Goal: Task Accomplishment & Management: Complete application form

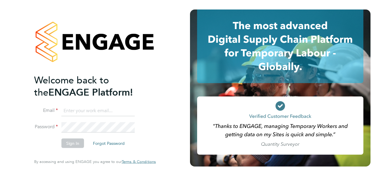
type input "anna@falcongreen.co.uk"
click at [76, 143] on button "Sign In" at bounding box center [72, 143] width 23 height 9
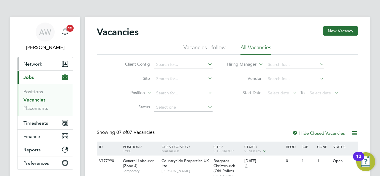
click at [29, 64] on span "Network" at bounding box center [32, 64] width 19 height 6
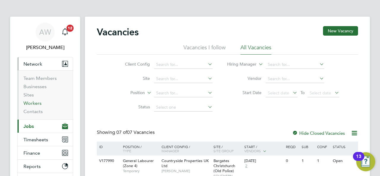
click at [34, 104] on link "Workers" at bounding box center [32, 103] width 18 height 6
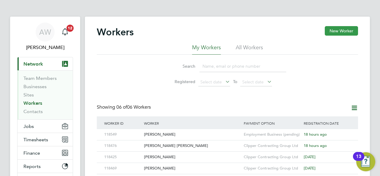
click at [349, 32] on button "New Worker" at bounding box center [341, 30] width 33 height 9
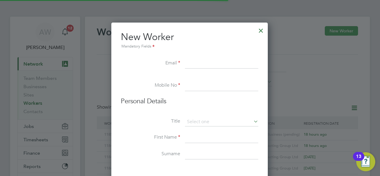
scroll to position [503, 157]
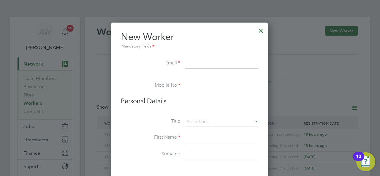
click at [126, 133] on li "First Name" at bounding box center [189, 140] width 137 height 17
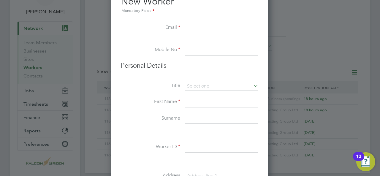
scroll to position [47, 0]
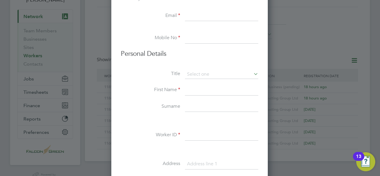
click at [209, 135] on input at bounding box center [221, 135] width 73 height 11
paste input "118582"
type input "118582"
drag, startPoint x: 209, startPoint y: 134, endPoint x: 103, endPoint y: 113, distance: 108.6
click at [103, 113] on div at bounding box center [190, 88] width 380 height 176
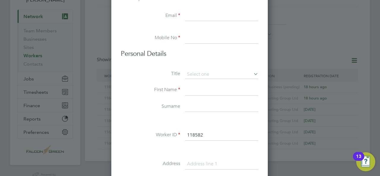
click at [195, 15] on input at bounding box center [221, 16] width 73 height 11
type input "mmcdonagh202304@gmail.com"
click at [212, 40] on input at bounding box center [221, 38] width 73 height 11
paste input "07926371609"
type input "07926371609"
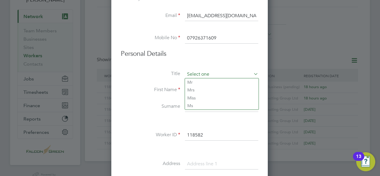
click at [201, 72] on input at bounding box center [221, 74] width 73 height 9
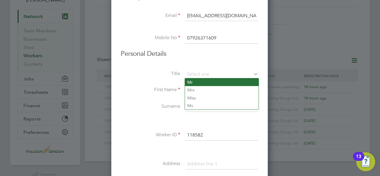
click at [202, 82] on li "Mr" at bounding box center [222, 82] width 74 height 8
type input "Mr"
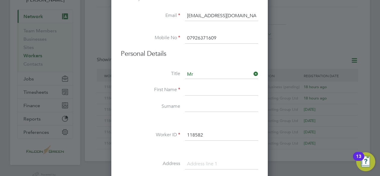
click at [189, 91] on input at bounding box center [221, 90] width 73 height 11
type input "Micheal"
click at [194, 103] on input at bounding box center [221, 107] width 73 height 11
paste input "MC Donagh"
click at [200, 107] on input "MC Donagh" at bounding box center [221, 107] width 73 height 11
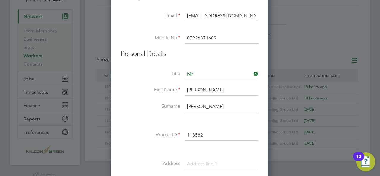
click at [122, 80] on div "Title Mr First Name Micheal Surname McDonagh Worker ID 118582 Address Post code…" at bounding box center [189, 177] width 137 height 215
type input "McDonagh"
click at [154, 119] on li at bounding box center [189, 121] width 137 height 6
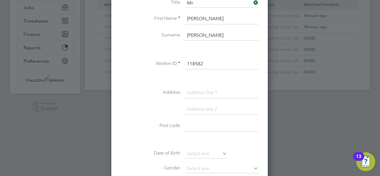
scroll to position [131, 0]
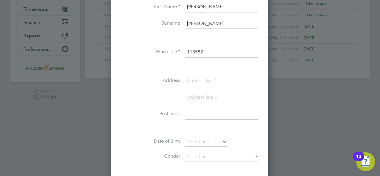
click at [212, 76] on input at bounding box center [221, 81] width 73 height 11
paste input "3 oaktree field Odstock road Salisbury Sp28bx"
drag, startPoint x: 239, startPoint y: 80, endPoint x: 273, endPoint y: 81, distance: 33.9
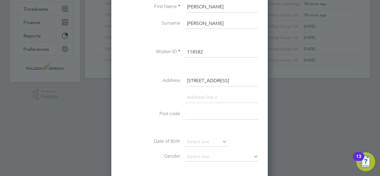
scroll to position [0, 13]
type input "3 oaktree field Odstock road Salisbury"
click at [189, 110] on input at bounding box center [221, 114] width 73 height 11
paste input "SP2 8BX"
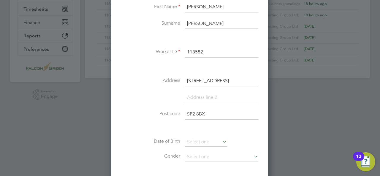
type input "SP2 8BX"
click at [221, 141] on icon at bounding box center [221, 141] width 0 height 8
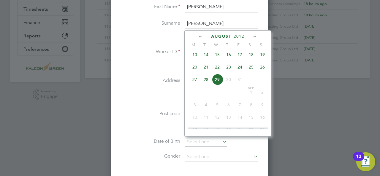
click at [243, 36] on span "2012" at bounding box center [239, 36] width 11 height 5
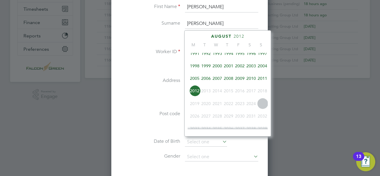
click at [197, 53] on span "1991" at bounding box center [194, 53] width 11 height 11
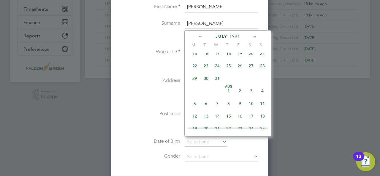
click at [230, 35] on span "1991" at bounding box center [234, 36] width 11 height 5
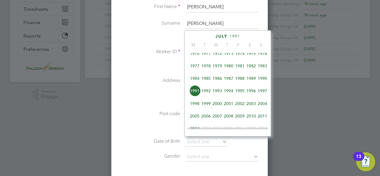
click at [261, 79] on span "1990" at bounding box center [262, 78] width 11 height 11
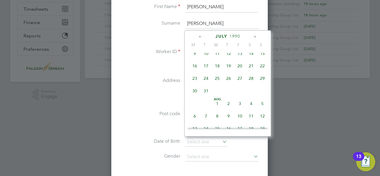
click at [200, 34] on icon at bounding box center [201, 37] width 6 height 7
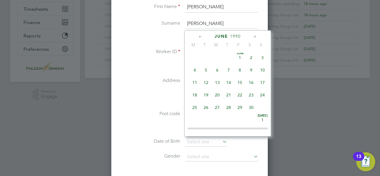
click at [200, 34] on icon at bounding box center [201, 37] width 6 height 7
click at [241, 69] on span "9" at bounding box center [239, 70] width 11 height 11
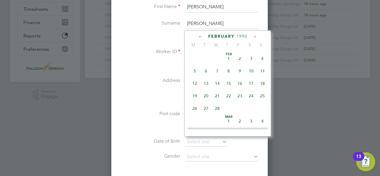
type input "[DATE]"
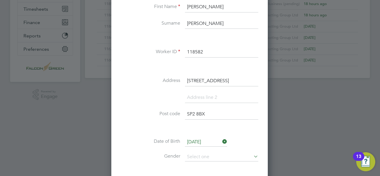
click at [139, 96] on li at bounding box center [189, 100] width 137 height 17
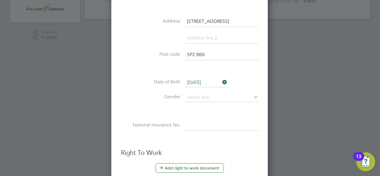
scroll to position [202, 0]
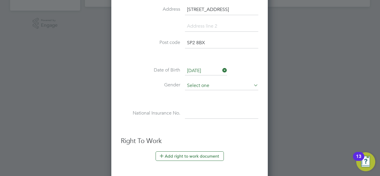
click at [197, 81] on input at bounding box center [221, 85] width 73 height 9
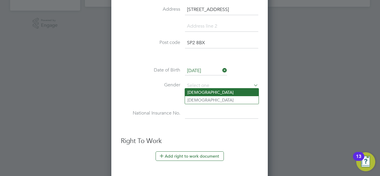
click at [196, 93] on li "[DEMOGRAPHIC_DATA]" at bounding box center [222, 92] width 74 height 8
type input "[DEMOGRAPHIC_DATA]"
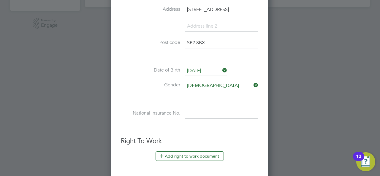
click at [191, 111] on input at bounding box center [221, 113] width 73 height 11
paste input "Jj965758c"
type input "JJ 96 57 58 C"
click at [224, 135] on ul "New Worker Mandatory Fields Email mmcdonagh202304@gmail.com Mobile No 079263716…" at bounding box center [189, 71] width 137 height 485
click at [310, 153] on div at bounding box center [190, 88] width 380 height 176
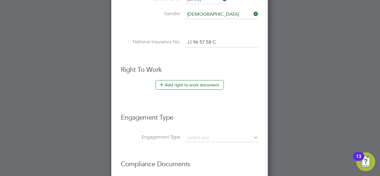
scroll to position [285, 0]
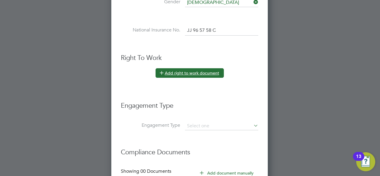
click at [192, 72] on button "Add right to work document" at bounding box center [190, 72] width 68 height 9
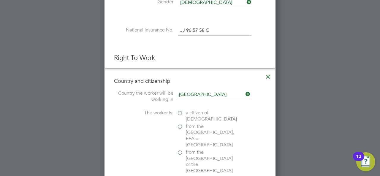
click at [180, 110] on label "a citizen of United Kingdom" at bounding box center [206, 116] width 59 height 12
click at [0, 0] on input "a citizen of United Kingdom" at bounding box center [0, 0] width 0 height 0
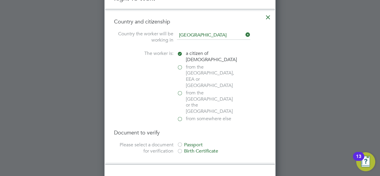
scroll to position [356, 0]
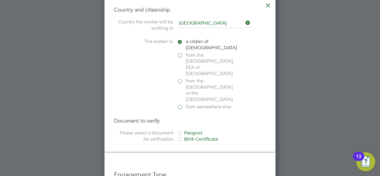
click at [191, 130] on div "Passport" at bounding box center [221, 133] width 89 height 6
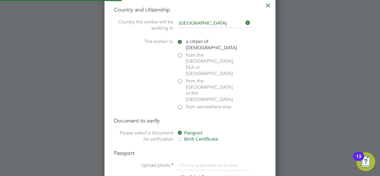
scroll to position [8, 74]
click at [189, 162] on input "file" at bounding box center [203, 171] width 93 height 18
type input "C:\fakepath\Michael M Passpor.PNG"
click at [259, 162] on li "Upload photo Michael M Passpor.PNG Select file Up to 15 MB Drop your file here" at bounding box center [190, 171] width 152 height 18
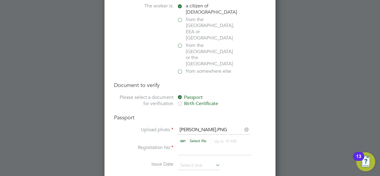
scroll to position [404, 0]
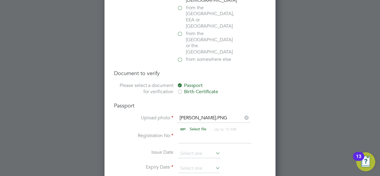
click at [194, 133] on input at bounding box center [214, 138] width 73 height 11
paste input "PE7871701"
type input "PE7871701"
click at [214, 149] on icon at bounding box center [214, 153] width 0 height 8
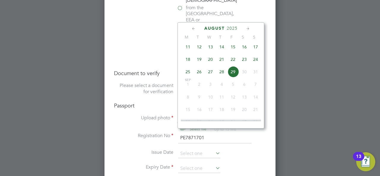
click at [231, 28] on span "2025" at bounding box center [232, 28] width 11 height 5
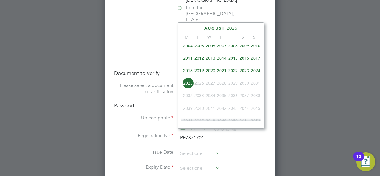
click at [255, 59] on span "2017" at bounding box center [255, 58] width 11 height 11
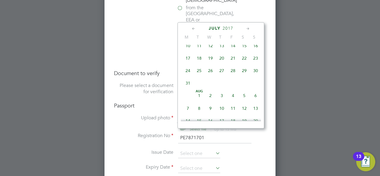
click at [193, 28] on icon at bounding box center [194, 29] width 6 height 7
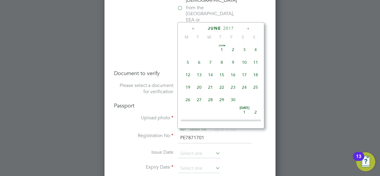
click at [193, 28] on icon at bounding box center [194, 29] width 6 height 7
click at [248, 28] on icon at bounding box center [248, 29] width 6 height 7
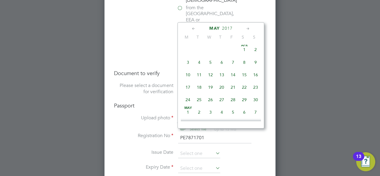
scroll to position [127, 0]
click at [234, 75] on span "19" at bounding box center [232, 73] width 11 height 11
type input "[DATE]"
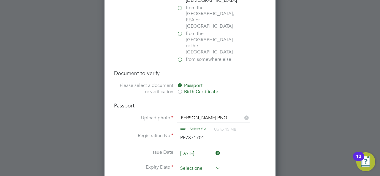
click at [205, 164] on input at bounding box center [199, 168] width 42 height 9
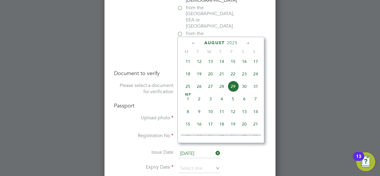
click at [245, 42] on div "August 2025" at bounding box center [221, 43] width 80 height 6
click at [248, 42] on icon at bounding box center [248, 43] width 6 height 7
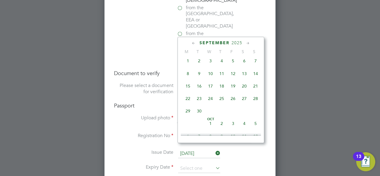
click at [248, 42] on icon at bounding box center [248, 43] width 6 height 7
click at [239, 42] on span "2025" at bounding box center [234, 42] width 11 height 5
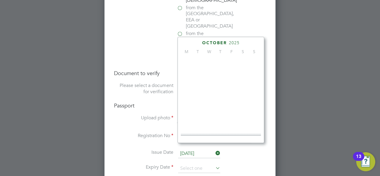
scroll to position [155, 0]
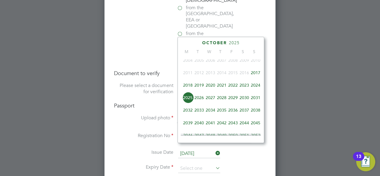
click at [210, 99] on span "2027" at bounding box center [210, 97] width 11 height 11
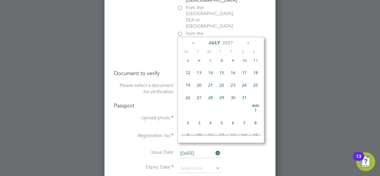
click at [194, 42] on icon at bounding box center [194, 43] width 6 height 7
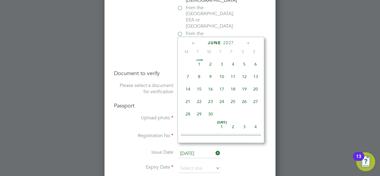
click at [194, 42] on icon at bounding box center [194, 43] width 6 height 7
click at [252, 44] on div "April 2027" at bounding box center [221, 43] width 80 height 6
click at [248, 42] on icon at bounding box center [248, 43] width 6 height 7
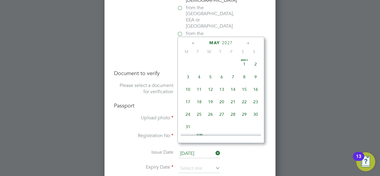
click at [199, 100] on span "18" at bounding box center [199, 101] width 11 height 11
type input "[DATE]"
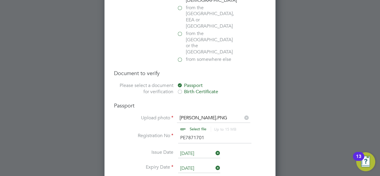
click at [260, 149] on li "Issue Date 19 May 2017" at bounding box center [190, 156] width 152 height 15
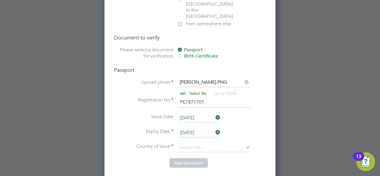
scroll to position [451, 0]
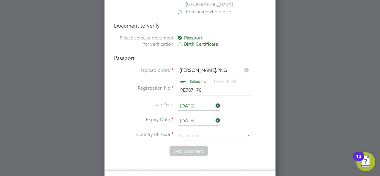
click at [260, 146] on li "Add document" at bounding box center [190, 153] width 152 height 15
click at [217, 131] on input at bounding box center [213, 135] width 73 height 9
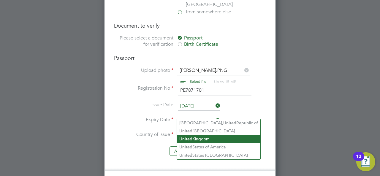
click at [206, 138] on li "United Kingdom" at bounding box center [218, 139] width 83 height 8
type input "[GEOGRAPHIC_DATA]"
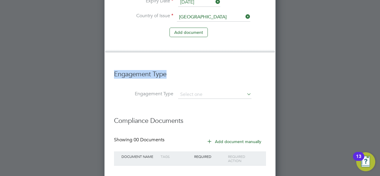
scroll to position [582, 0]
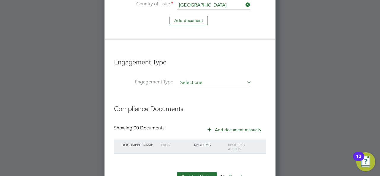
click at [202, 79] on input at bounding box center [214, 83] width 73 height 8
click at [195, 96] on li "Umbrella" at bounding box center [215, 95] width 74 height 9
type input "Umbrella"
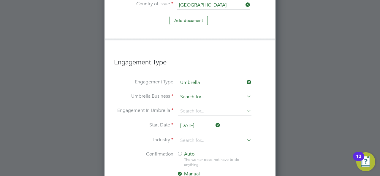
click at [200, 93] on input at bounding box center [214, 97] width 73 height 8
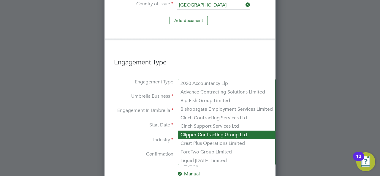
click at [193, 133] on li "Clipper Contracting Group Ltd" at bounding box center [226, 135] width 97 height 9
type input "Clipper Contracting Group Ltd"
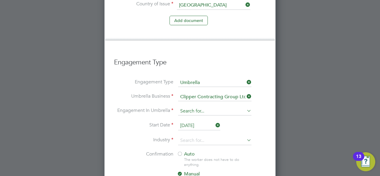
click at [194, 107] on input at bounding box center [214, 111] width 73 height 8
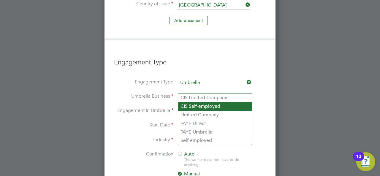
click at [200, 108] on li "CIS Self-employed" at bounding box center [215, 106] width 74 height 9
type input "CIS Self-employed"
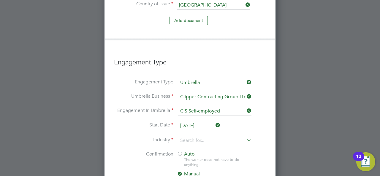
click at [200, 121] on input "[DATE]" at bounding box center [199, 125] width 42 height 9
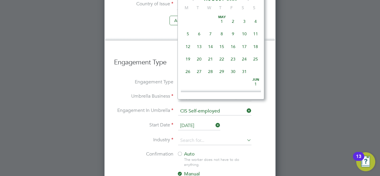
scroll to position [229, 0]
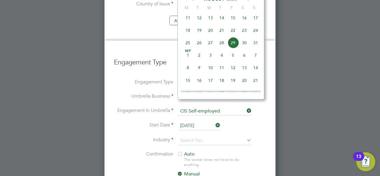
click at [224, 47] on span "28" at bounding box center [221, 42] width 11 height 11
type input "[DATE]"
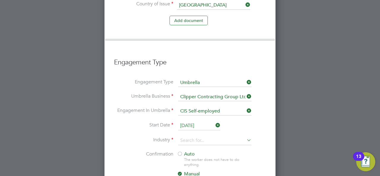
click at [245, 136] on icon at bounding box center [245, 140] width 0 height 8
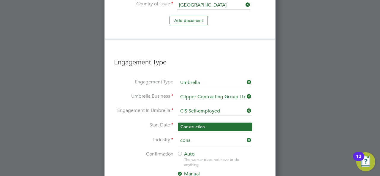
click at [225, 125] on li "Cons truction" at bounding box center [215, 127] width 74 height 8
type input "Construction"
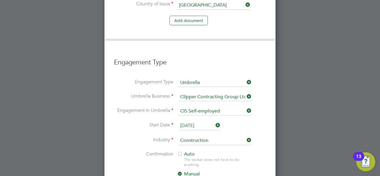
click at [259, 152] on li "Confirmation Auto The worker does not have to do anything. Manual The worker mu…" at bounding box center [190, 174] width 152 height 46
click at [217, 151] on div "Auto The worker does not have to do anything. Manual The worker must confirm th…" at bounding box center [214, 171] width 74 height 40
click at [180, 151] on div at bounding box center [180, 154] width 6 height 6
click at [254, 151] on li "Confirmation Auto The worker does not have to do anything. Manual The worker mu…" at bounding box center [190, 174] width 152 height 46
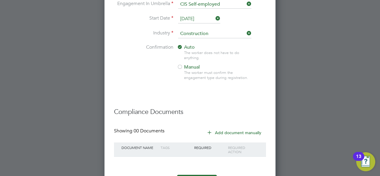
scroll to position [692, 0]
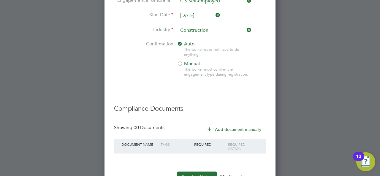
click at [210, 127] on icon at bounding box center [209, 129] width 4 height 4
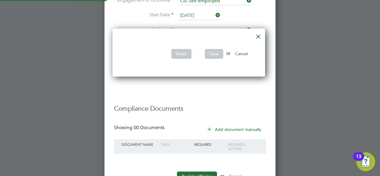
scroll to position [48, 155]
click at [256, 37] on div at bounding box center [258, 35] width 11 height 11
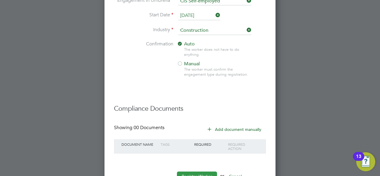
click at [200, 172] on button "Register Worker" at bounding box center [197, 176] width 40 height 9
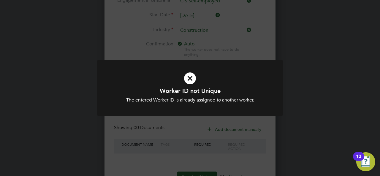
click at [190, 78] on icon at bounding box center [190, 78] width 154 height 23
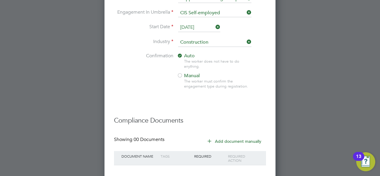
click at [225, 74] on li "Confirmation Auto The worker does not have to do anything. Manual The worker mu…" at bounding box center [190, 76] width 152 height 46
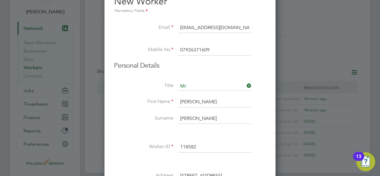
scroll to position [47, 0]
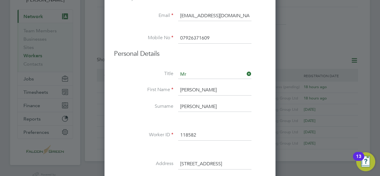
drag, startPoint x: 180, startPoint y: 134, endPoint x: 173, endPoint y: 131, distance: 8.0
click at [173, 131] on li "Worker ID 118582" at bounding box center [190, 138] width 152 height 17
click at [326, 40] on div at bounding box center [190, 88] width 380 height 176
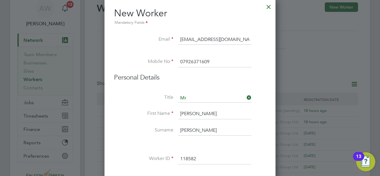
scroll to position [12, 0]
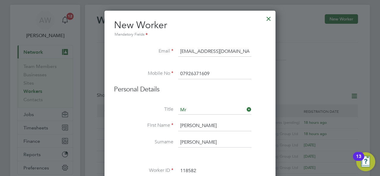
click at [270, 16] on div at bounding box center [268, 17] width 11 height 11
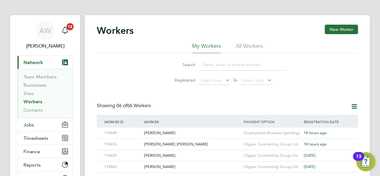
scroll to position [0, 0]
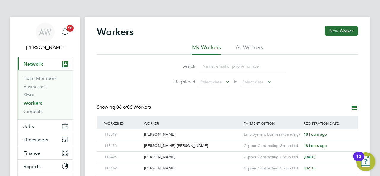
click at [40, 102] on link "Workers" at bounding box center [32, 103] width 19 height 6
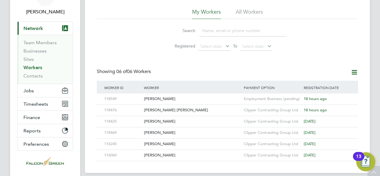
scroll to position [24, 0]
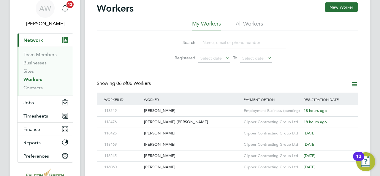
click at [255, 18] on div "Workers New Worker" at bounding box center [227, 11] width 261 height 18
click at [259, 23] on li "All Workers" at bounding box center [249, 25] width 27 height 11
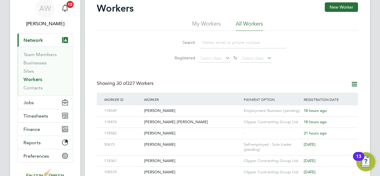
click at [222, 39] on input at bounding box center [242, 43] width 87 height 12
paste input "118582"
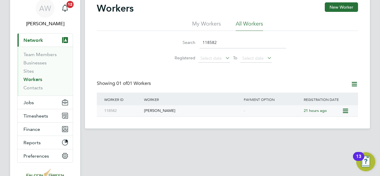
type input "118582"
click at [152, 111] on div "[PERSON_NAME]" at bounding box center [192, 110] width 100 height 11
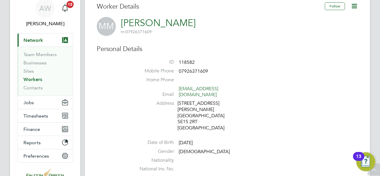
scroll to position [12, 0]
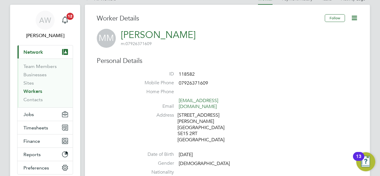
click at [354, 17] on icon at bounding box center [354, 17] width 7 height 7
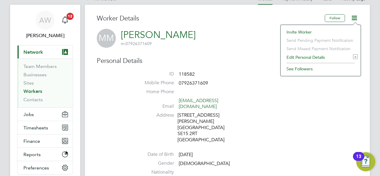
click at [297, 55] on li "Edit Personal Details e" at bounding box center [320, 57] width 74 height 8
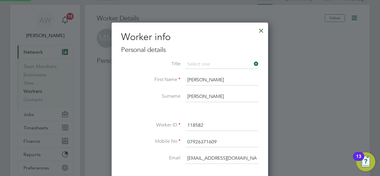
scroll to position [350, 157]
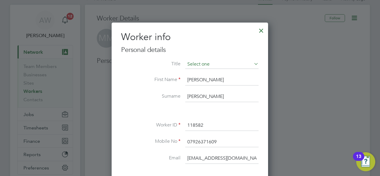
click at [190, 67] on input at bounding box center [221, 64] width 73 height 9
click at [192, 74] on li "Mr" at bounding box center [222, 73] width 74 height 8
type input "Mr"
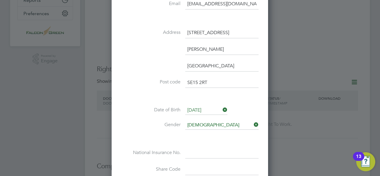
scroll to position [154, 0]
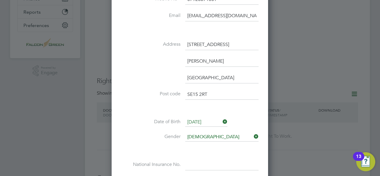
drag, startPoint x: 224, startPoint y: 44, endPoint x: 189, endPoint y: 41, distance: 34.2
click at [189, 41] on input "[STREET_ADDRESS]" at bounding box center [221, 44] width 73 height 11
type input "4"
paste input "[STREET_ADDRESS]"
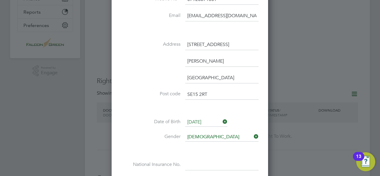
drag, startPoint x: 241, startPoint y: 45, endPoint x: 268, endPoint y: 44, distance: 26.7
click at [268, 44] on div "Worker info Personal details Title Mr First Name Michael Surname Mcdonagh Worke…" at bounding box center [190, 56] width 156 height 352
type input "3 oaktree field Odstock road Salisbury"
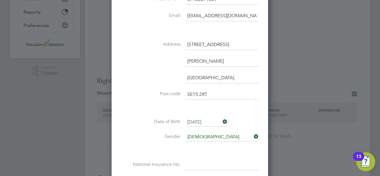
drag, startPoint x: 204, startPoint y: 93, endPoint x: 177, endPoint y: 90, distance: 26.8
click at [177, 90] on li "Post code SE15 2RT" at bounding box center [189, 97] width 137 height 17
paste input "Sp28b"
type input "Sp28b"
drag, startPoint x: 208, startPoint y: 59, endPoint x: 185, endPoint y: 57, distance: 23.2
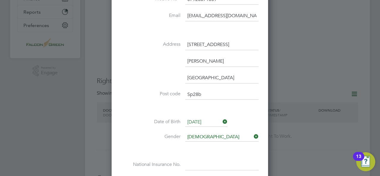
click at [185, 57] on li "[PERSON_NAME]" at bounding box center [189, 64] width 137 height 17
type input "[GEOGRAPHIC_DATA]"
drag, startPoint x: 212, startPoint y: 76, endPoint x: 159, endPoint y: 80, distance: 53.0
click at [159, 81] on li "[GEOGRAPHIC_DATA]" at bounding box center [189, 81] width 137 height 17
type input "[GEOGRAPHIC_DATA]"
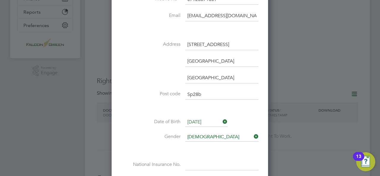
click at [223, 93] on input "Sp28b" at bounding box center [221, 94] width 73 height 11
type input "SP2 8BX"
click at [208, 150] on div "Title Mr First Name Michael Surname Mcdonagh Worker ID 118582 Mobile No 0792637…" at bounding box center [189, 58] width 137 height 282
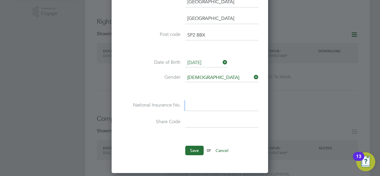
scroll to position [226, 0]
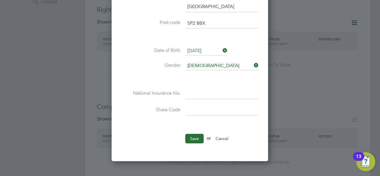
click at [199, 110] on input at bounding box center [221, 110] width 73 height 11
click at [192, 90] on input at bounding box center [221, 93] width 73 height 11
paste input "Jj965758c"
type input "JJ 96 57 58 C"
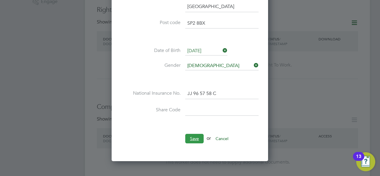
click at [196, 140] on button "Save" at bounding box center [194, 138] width 18 height 9
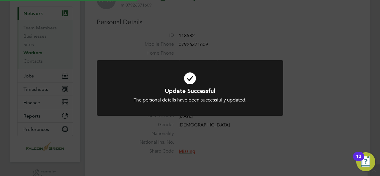
scroll to position [12, 0]
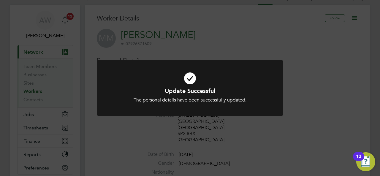
click at [321, 57] on div "Update Successful The personal details have been successfully updated. Cancel O…" at bounding box center [190, 88] width 380 height 176
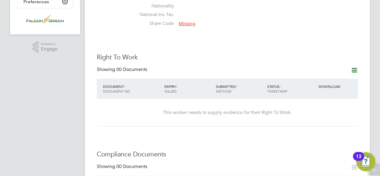
scroll to position [214, 0]
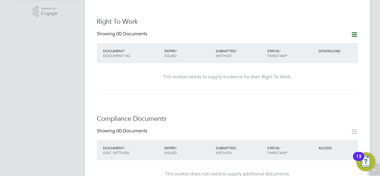
click at [354, 36] on icon at bounding box center [354, 34] width 7 height 7
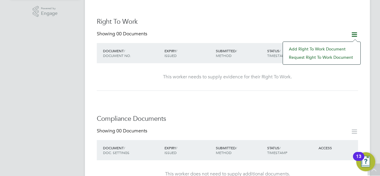
click at [325, 46] on li "Add Right To Work Document" at bounding box center [322, 49] width 72 height 8
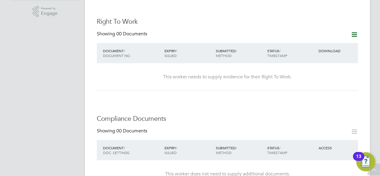
scroll to position [0, 0]
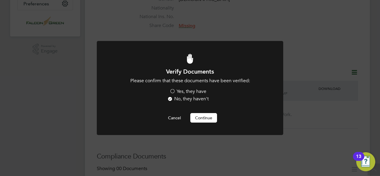
click at [194, 89] on label "Yes, they have" at bounding box center [187, 91] width 37 height 6
click at [0, 0] on input "Yes, they have" at bounding box center [0, 0] width 0 height 0
click at [203, 115] on button "Continue" at bounding box center [203, 117] width 27 height 9
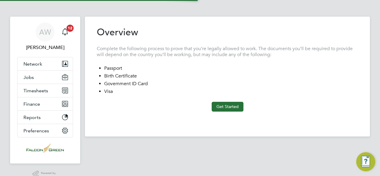
type input "[GEOGRAPHIC_DATA]"
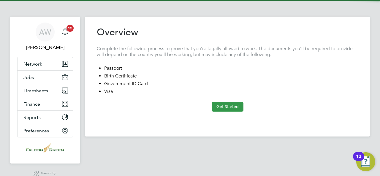
click at [240, 105] on button "Get Started" at bounding box center [228, 106] width 32 height 9
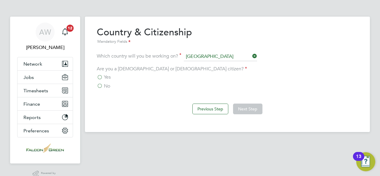
click at [106, 76] on span "Yes" at bounding box center [107, 77] width 7 height 6
click at [0, 0] on input "Yes" at bounding box center [0, 0] width 0 height 0
click at [254, 114] on div "Previous Step Next Step" at bounding box center [227, 108] width 261 height 24
click at [252, 111] on button "Next Step" at bounding box center [247, 109] width 29 height 11
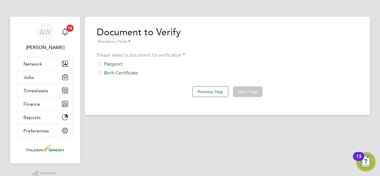
click at [111, 61] on div "Passport" at bounding box center [227, 64] width 261 height 6
click at [247, 92] on button "Next Step" at bounding box center [247, 91] width 29 height 11
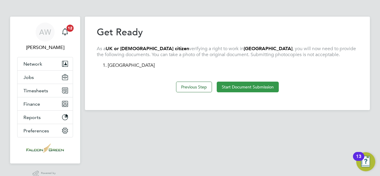
click at [246, 88] on button "Start Document Submission" at bounding box center [248, 87] width 62 height 11
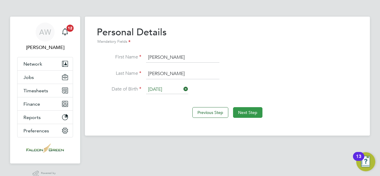
click at [248, 112] on button "Next Step" at bounding box center [247, 112] width 29 height 11
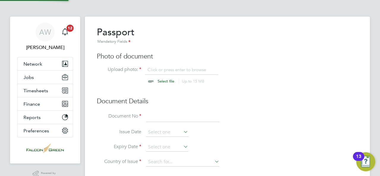
scroll to position [8, 74]
click at [151, 80] on input "file" at bounding box center [171, 76] width 93 height 18
type input "C:\fakepath\Michael M Passpor.PNG"
click at [153, 117] on input at bounding box center [182, 117] width 73 height 11
paste input "PE7871701"
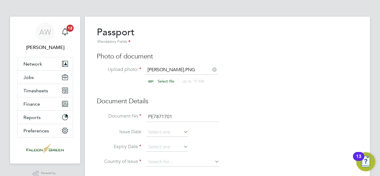
type input "PE7871701"
click at [289, 97] on h3 "Document Details" at bounding box center [227, 101] width 261 height 9
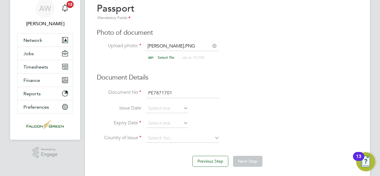
scroll to position [36, 0]
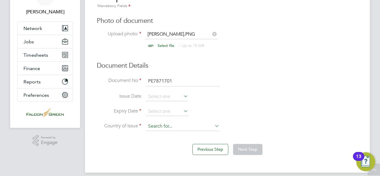
click at [169, 126] on input at bounding box center [182, 126] width 73 height 9
click at [161, 151] on li "Ire land" at bounding box center [183, 150] width 74 height 8
type input "Ireland"
click at [243, 103] on li "Issue Date" at bounding box center [227, 99] width 261 height 15
click at [182, 96] on icon at bounding box center [182, 96] width 0 height 8
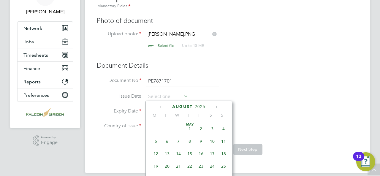
scroll to position [229, 0]
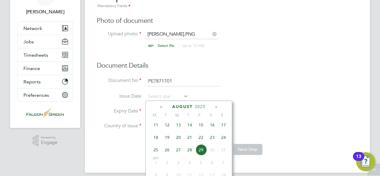
click at [202, 105] on span "2025" at bounding box center [200, 106] width 11 height 5
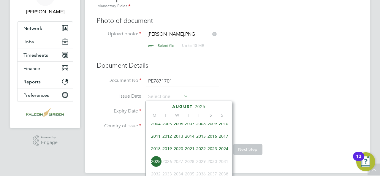
click at [221, 139] on span "2017" at bounding box center [223, 136] width 11 height 11
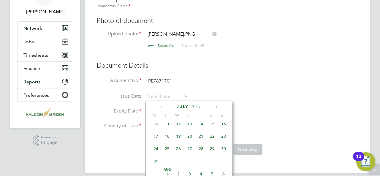
click at [161, 106] on icon at bounding box center [162, 107] width 6 height 7
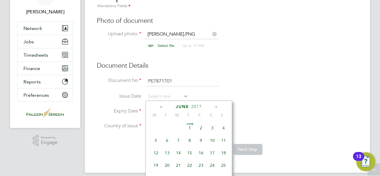
click at [161, 106] on icon at bounding box center [162, 107] width 6 height 7
click at [217, 107] on icon at bounding box center [216, 107] width 6 height 7
click at [202, 150] on span "19" at bounding box center [200, 152] width 11 height 11
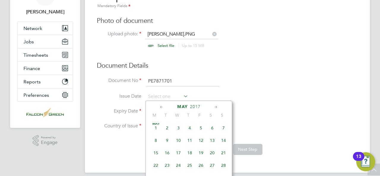
type input "[DATE]"
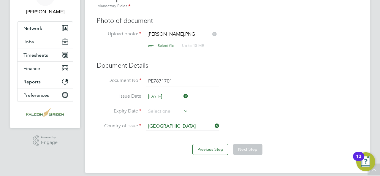
click at [251, 114] on li "Expiry Date" at bounding box center [227, 114] width 261 height 15
click at [168, 108] on input at bounding box center [167, 111] width 42 height 9
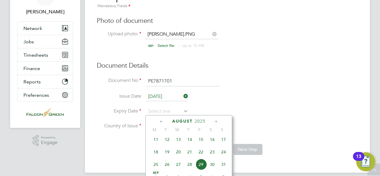
click at [215, 119] on icon at bounding box center [216, 121] width 6 height 7
click at [216, 120] on icon at bounding box center [216, 121] width 6 height 7
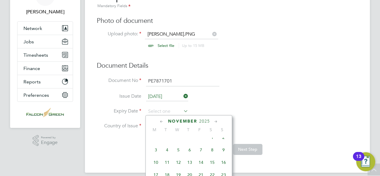
click at [206, 121] on span "2025" at bounding box center [204, 121] width 11 height 5
click at [214, 120] on div "November 2025" at bounding box center [189, 121] width 80 height 6
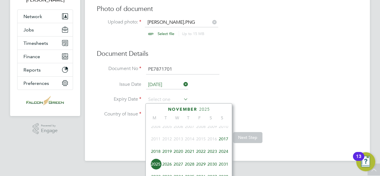
scroll to position [59, 0]
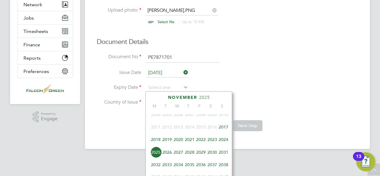
click at [178, 155] on span "2027" at bounding box center [178, 152] width 11 height 11
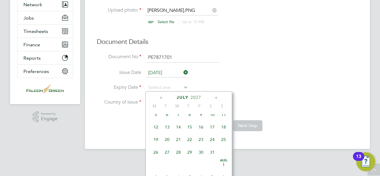
click at [160, 96] on icon at bounding box center [162, 98] width 6 height 7
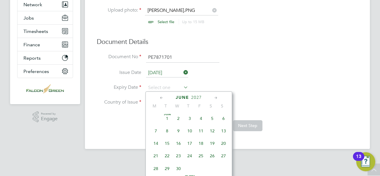
click at [160, 96] on icon at bounding box center [162, 98] width 6 height 7
click at [215, 97] on icon at bounding box center [216, 98] width 6 height 7
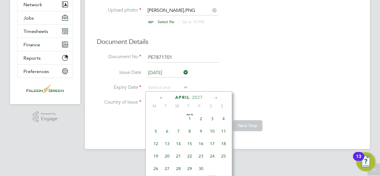
scroll to position [127, 0]
click at [167, 155] on span "18" at bounding box center [166, 155] width 11 height 11
type input "[DATE]"
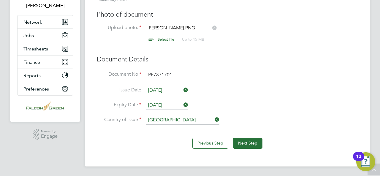
scroll to position [40, 0]
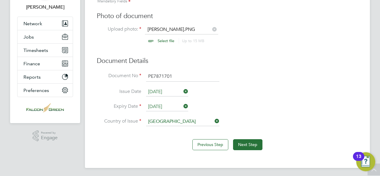
click at [264, 76] on li "Document No PE7871701" at bounding box center [227, 79] width 261 height 17
click at [250, 141] on button "Next Step" at bounding box center [247, 144] width 29 height 11
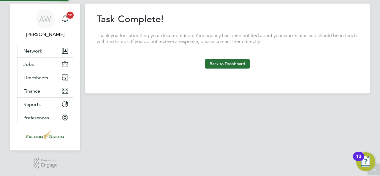
scroll to position [12, 0]
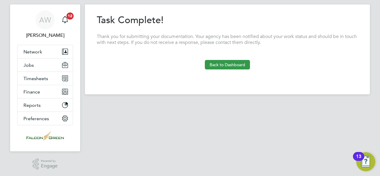
click at [236, 63] on button "Back to Dashboard" at bounding box center [227, 64] width 45 height 9
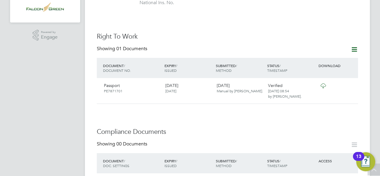
scroll to position [261, 0]
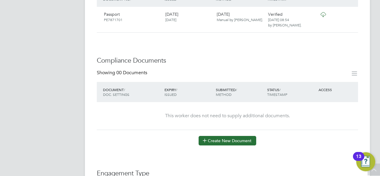
click at [221, 136] on button "Create New Document" at bounding box center [228, 140] width 58 height 9
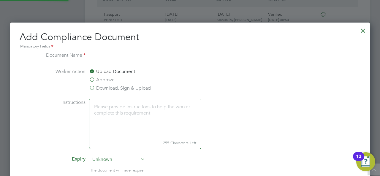
scroll to position [310, 360]
type input "CPCS"
click at [104, 77] on label "Approve" at bounding box center [102, 79] width 26 height 7
click at [0, 0] on input "Approve" at bounding box center [0, 0] width 0 height 0
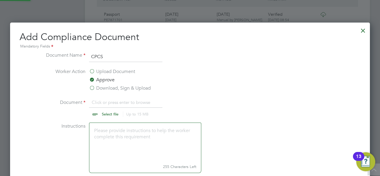
scroll to position [334, 360]
click at [99, 110] on input "file" at bounding box center [115, 108] width 93 height 18
type input "C:\fakepath\Michael Mcdonagh CPCS front.jpg"
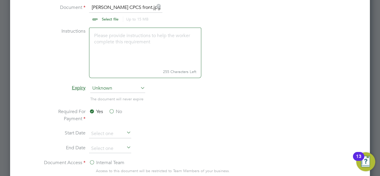
scroll to position [368, 0]
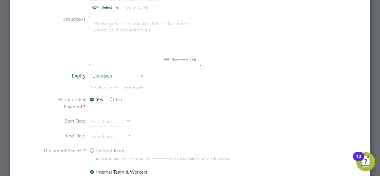
click at [111, 100] on label "No" at bounding box center [115, 99] width 13 height 7
click at [0, 0] on input "No" at bounding box center [0, 0] width 0 height 0
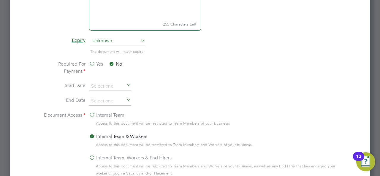
scroll to position [416, 0]
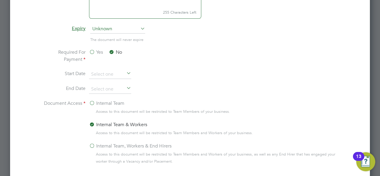
click at [91, 143] on label "Internal Team, Workers & End Hirers" at bounding box center [130, 145] width 83 height 7
click at [0, 0] on input "Internal Team, Workers & End Hirers" at bounding box center [0, 0] width 0 height 0
click at [314, 95] on li "End Date" at bounding box center [190, 92] width 298 height 15
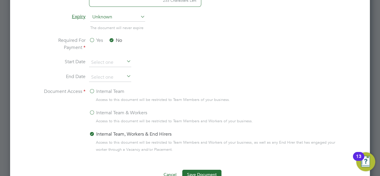
scroll to position [475, 0]
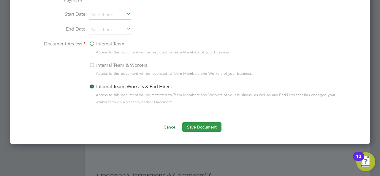
click at [211, 126] on button "Save Document" at bounding box center [201, 126] width 39 height 9
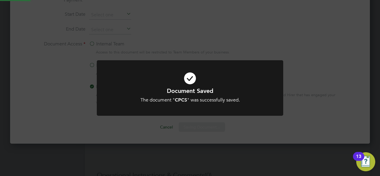
scroll to position [95, 166]
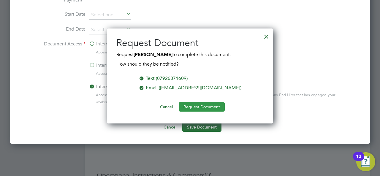
click at [210, 106] on button "Request Document" at bounding box center [202, 106] width 46 height 9
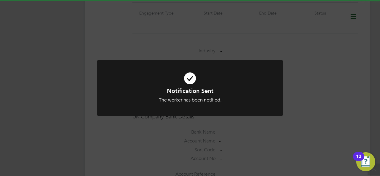
scroll to position [475, 0]
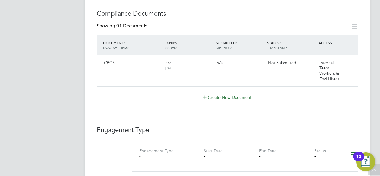
scroll to position [261, 0]
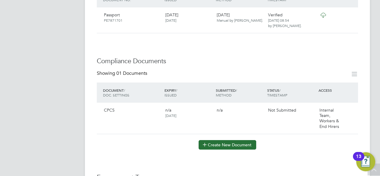
click at [213, 140] on button "Create New Document" at bounding box center [228, 144] width 58 height 9
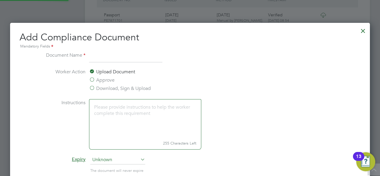
scroll to position [310, 360]
click at [107, 79] on label "Approve" at bounding box center [102, 80] width 26 height 7
click at [0, 0] on input "Approve" at bounding box center [0, 0] width 0 height 0
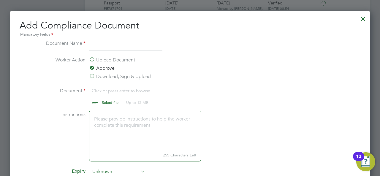
scroll to position [320, 0]
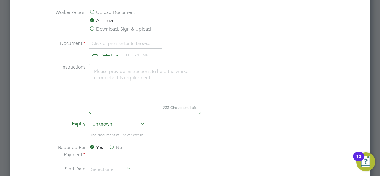
click at [94, 53] on input "file" at bounding box center [115, 49] width 93 height 18
type input "C:\fakepath\Michael Mcdonagh CPCS back (1).jpg"
click at [113, 144] on label "No" at bounding box center [115, 147] width 13 height 7
click at [0, 0] on input "No" at bounding box center [0, 0] width 0 height 0
click at [126, 129] on li "Expiry Unknown" at bounding box center [190, 127] width 298 height 15
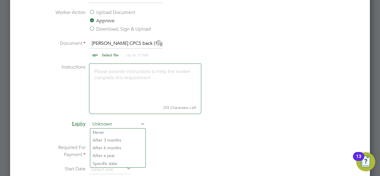
click at [124, 127] on span "Unknown" at bounding box center [117, 124] width 55 height 9
click at [112, 163] on li "Specific date" at bounding box center [117, 164] width 55 height 8
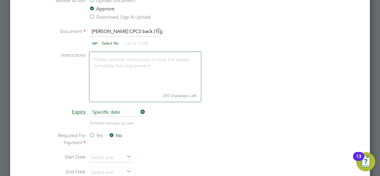
scroll to position [403, 0]
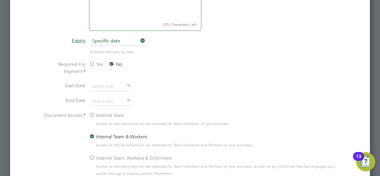
click at [125, 99] on icon at bounding box center [125, 100] width 0 height 8
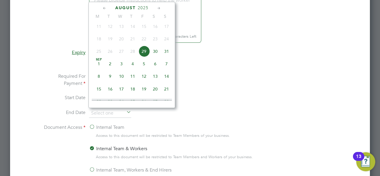
scroll to position [379, 0]
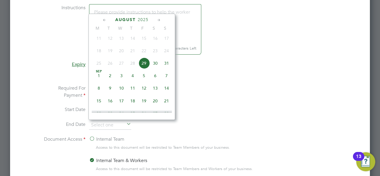
click at [137, 17] on div "August 2025" at bounding box center [132, 20] width 80 height 6
click at [145, 19] on span "2025" at bounding box center [143, 19] width 11 height 5
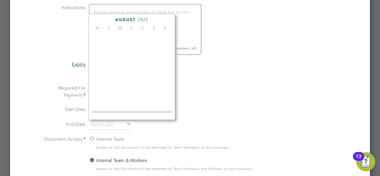
scroll to position [155, 0]
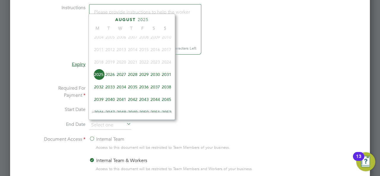
click at [112, 75] on span "2026" at bounding box center [109, 74] width 11 height 11
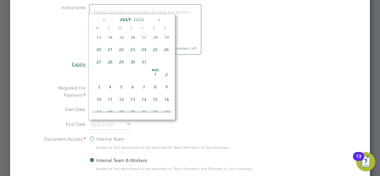
click at [105, 18] on icon at bounding box center [105, 20] width 6 height 7
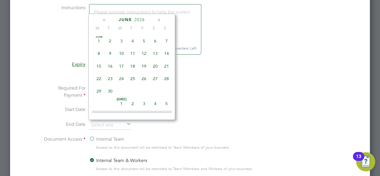
click at [105, 18] on icon at bounding box center [105, 20] width 6 height 7
click at [159, 18] on icon at bounding box center [159, 20] width 6 height 7
click at [165, 92] on span "31" at bounding box center [166, 90] width 11 height 11
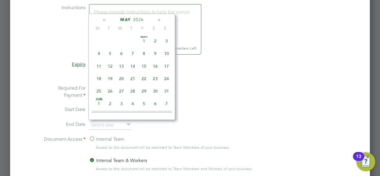
type input "[DATE]"
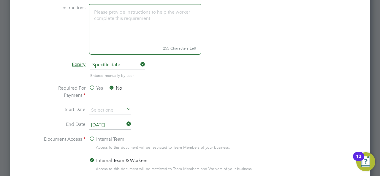
click at [248, 116] on li "Start Date" at bounding box center [190, 113] width 298 height 15
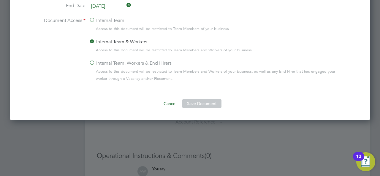
scroll to position [522, 0]
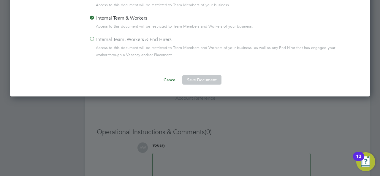
click at [118, 39] on label "Internal Team, Workers & End Hirers" at bounding box center [130, 39] width 83 height 7
click at [0, 0] on input "Internal Team, Workers & End Hirers" at bounding box center [0, 0] width 0 height 0
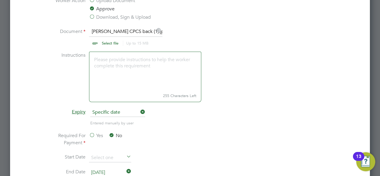
scroll to position [249, 0]
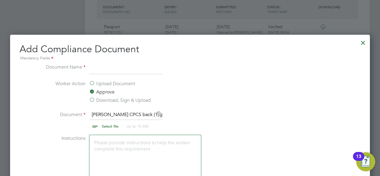
click at [133, 64] on input at bounding box center [125, 69] width 73 height 11
type input "P"
type input "CPCS Back"
click at [309, 89] on li "Worker Action Upload Document Approve Download, Sign & Upload" at bounding box center [190, 95] width 298 height 31
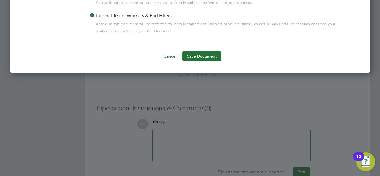
scroll to position [557, 0]
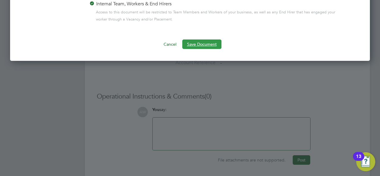
click at [209, 42] on button "Save Document" at bounding box center [201, 43] width 39 height 9
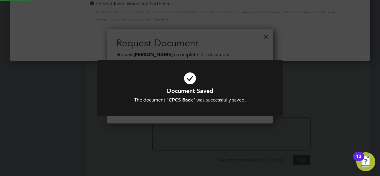
scroll to position [95, 166]
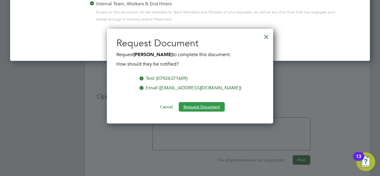
click at [207, 107] on button "Request Document" at bounding box center [202, 106] width 46 height 9
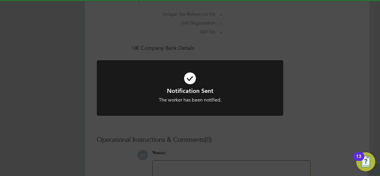
scroll to position [557, 0]
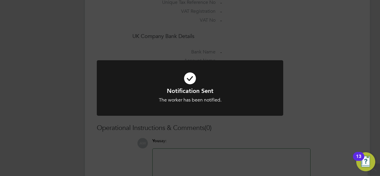
click at [313, 39] on div "Notification Sent The worker has been notified. Cancel Okay" at bounding box center [190, 88] width 380 height 176
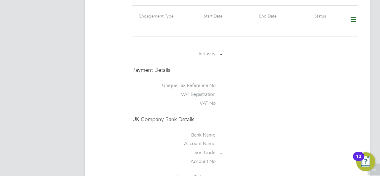
scroll to position [427, 0]
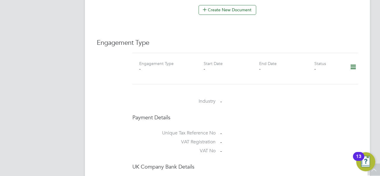
click at [355, 63] on icon at bounding box center [353, 67] width 10 height 14
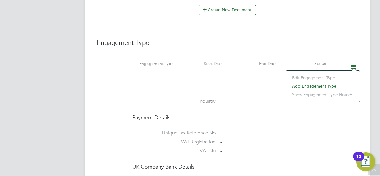
click at [324, 83] on li "Add Engagement Type" at bounding box center [322, 86] width 67 height 8
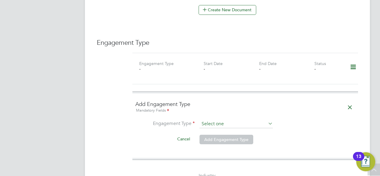
click at [261, 120] on input at bounding box center [235, 124] width 73 height 8
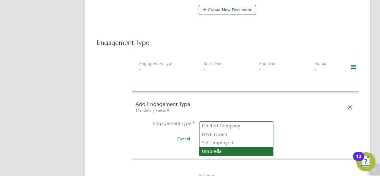
click at [217, 151] on li "Umbrella" at bounding box center [236, 151] width 74 height 9
type input "Umbrella"
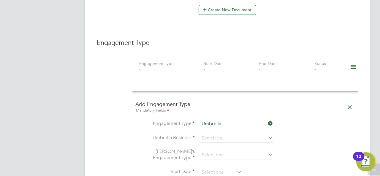
click at [320, 134] on li "Umbrella Business" at bounding box center [245, 141] width 220 height 14
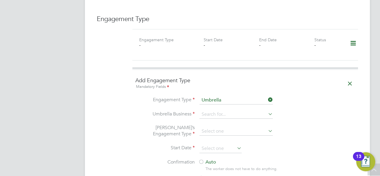
scroll to position [462, 0]
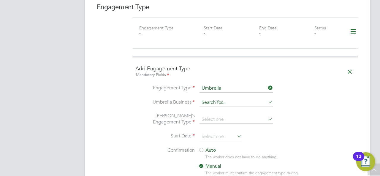
click at [225, 99] on input at bounding box center [235, 103] width 73 height 8
click at [230, 100] on li "Cli pper Contracting Group Ltd" at bounding box center [236, 104] width 74 height 9
type input "Clipper Contracting Group Ltd"
click at [235, 113] on li "[PERSON_NAME]’s Engagement Type" at bounding box center [245, 123] width 220 height 20
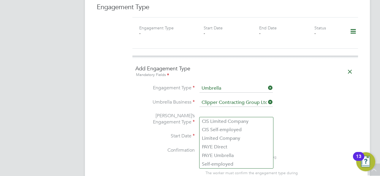
click at [239, 115] on input at bounding box center [235, 119] width 73 height 8
click at [226, 131] on li "CIS Self-employed" at bounding box center [236, 130] width 74 height 9
type input "CIS Self-employed"
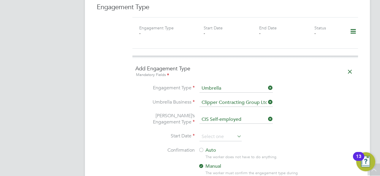
click at [301, 154] on div "Auto The worker does not have to do anything. Manual The worker must confirm th…" at bounding box center [253, 165] width 111 height 37
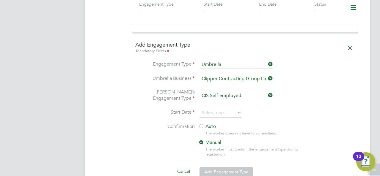
scroll to position [498, 0]
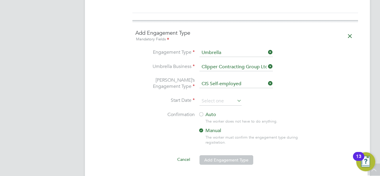
click at [236, 96] on icon at bounding box center [236, 100] width 0 height 8
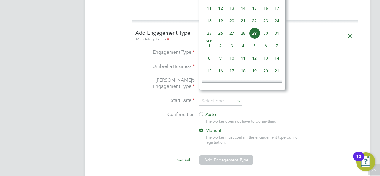
click at [244, 32] on span "28" at bounding box center [242, 33] width 11 height 11
type input "[DATE]"
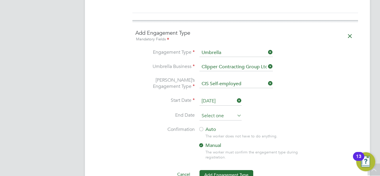
click at [229, 112] on input at bounding box center [220, 116] width 42 height 9
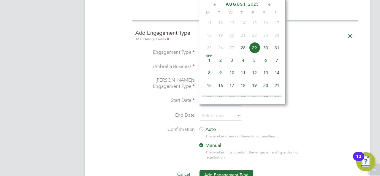
click at [270, 7] on icon at bounding box center [270, 4] width 6 height 7
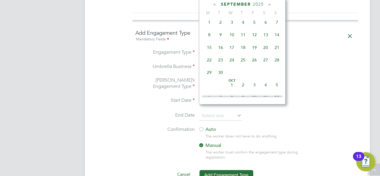
click at [270, 6] on icon at bounding box center [270, 4] width 6 height 7
click at [250, 75] on span "31" at bounding box center [254, 71] width 11 height 11
type input "[DATE]"
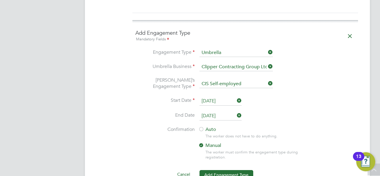
click at [322, 112] on li "End Date 31 Oct 2025" at bounding box center [245, 119] width 220 height 15
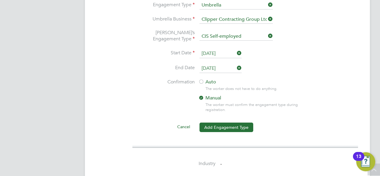
scroll to position [557, 0]
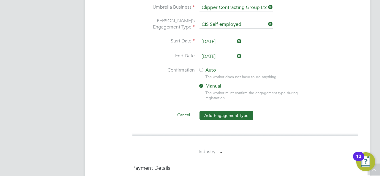
click at [243, 67] on label "Auto" at bounding box center [251, 70] width 107 height 6
click at [235, 111] on button "Add Engagement Type" at bounding box center [226, 115] width 54 height 9
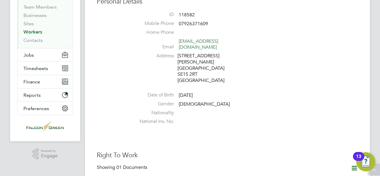
scroll to position [0, 0]
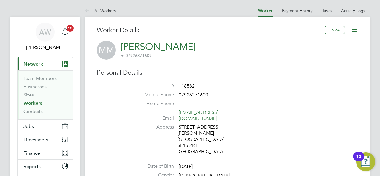
click at [31, 102] on link "Workers" at bounding box center [32, 103] width 19 height 6
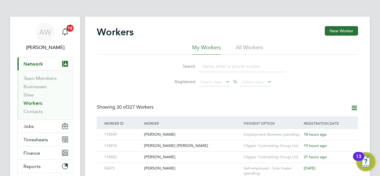
click at [249, 46] on li "All Workers" at bounding box center [249, 49] width 27 height 11
click at [211, 69] on input at bounding box center [242, 67] width 87 height 12
paste input "118582"
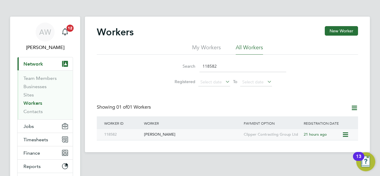
type input "118582"
drag, startPoint x: 160, startPoint y: 134, endPoint x: 157, endPoint y: 134, distance: 3.0
click at [157, 134] on div "[PERSON_NAME]" at bounding box center [192, 134] width 100 height 11
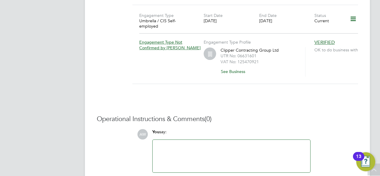
scroll to position [499, 0]
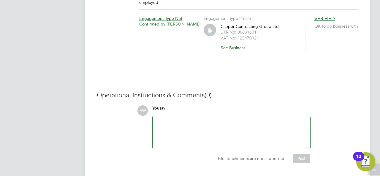
click at [198, 121] on div at bounding box center [231, 133] width 150 height 26
click at [177, 120] on div "[PERSON_NAME] 07526786504" at bounding box center [231, 133] width 150 height 26
click at [156, 120] on div "[PERSON_NAME] 07526786504" at bounding box center [231, 133] width 150 height 26
click at [301, 154] on button "Post" at bounding box center [302, 158] width 18 height 9
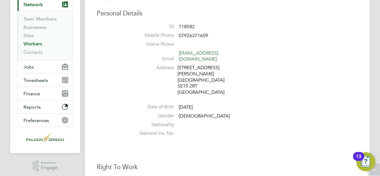
scroll to position [47, 0]
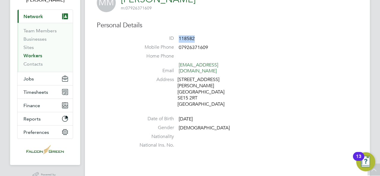
drag, startPoint x: 191, startPoint y: 38, endPoint x: 180, endPoint y: 37, distance: 11.6
click at [180, 37] on li "ID 118582" at bounding box center [245, 39] width 226 height 9
copy span "118582"
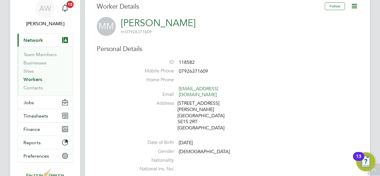
scroll to position [12, 0]
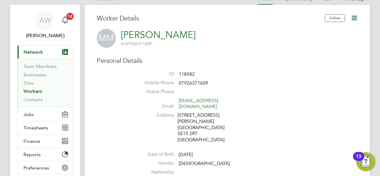
click at [355, 20] on icon at bounding box center [354, 17] width 7 height 7
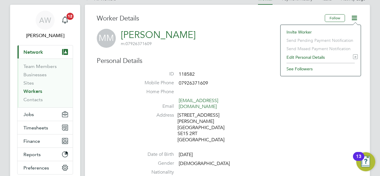
click at [304, 58] on li "Edit Personal Details e" at bounding box center [320, 57] width 74 height 8
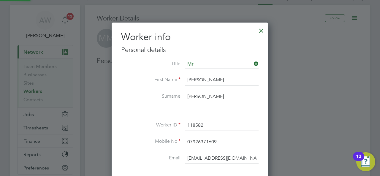
scroll to position [350, 157]
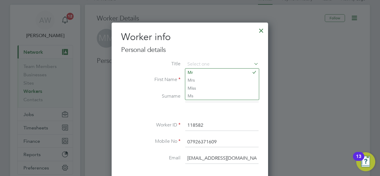
click at [364, 57] on div at bounding box center [190, 88] width 380 height 176
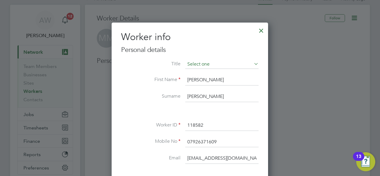
click at [234, 66] on input at bounding box center [221, 64] width 73 height 9
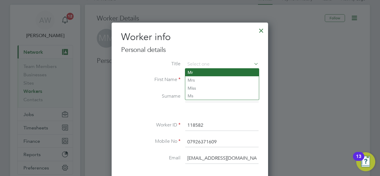
click at [211, 70] on li "Mr" at bounding box center [222, 73] width 74 height 8
type input "Mr"
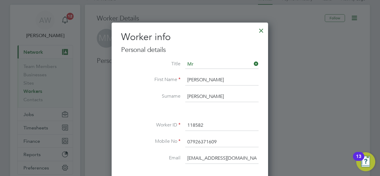
click at [331, 72] on div at bounding box center [190, 88] width 380 height 176
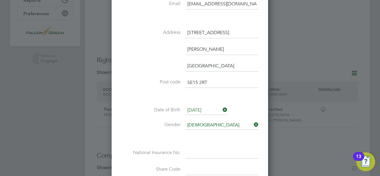
scroll to position [154, 0]
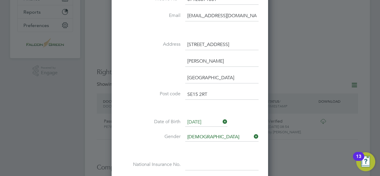
drag, startPoint x: 226, startPoint y: 41, endPoint x: 188, endPoint y: 34, distance: 38.1
click at [188, 34] on div "Title Mr First Name [PERSON_NAME] Surname [PERSON_NAME] Worker ID 118582 Mobile…" at bounding box center [189, 58] width 137 height 282
paste input "[STREET_ADDRESS]"
click at [188, 34] on div "Title Mr First Name [PERSON_NAME] Surname [PERSON_NAME] Worker ID 118582 Mobile…" at bounding box center [189, 58] width 137 height 282
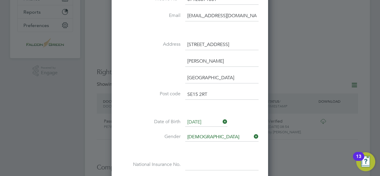
scroll to position [0, 28]
drag, startPoint x: 250, startPoint y: 45, endPoint x: 317, endPoint y: 42, distance: 67.1
type input "[STREET_ADDRESS]"
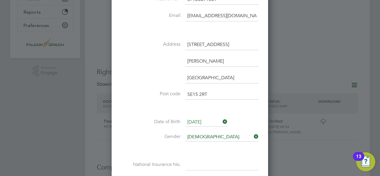
drag, startPoint x: 206, startPoint y: 62, endPoint x: 171, endPoint y: 60, distance: 35.1
click at [171, 60] on li "[PERSON_NAME]" at bounding box center [189, 64] width 137 height 17
paste input "Salisbury Sp28b"
drag, startPoint x: 222, startPoint y: 60, endPoint x: 207, endPoint y: 58, distance: 15.4
click at [207, 58] on input "Salisbury Sp28b" at bounding box center [221, 61] width 73 height 11
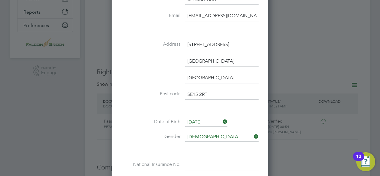
type input "[GEOGRAPHIC_DATA]"
drag, startPoint x: 207, startPoint y: 93, endPoint x: 183, endPoint y: 88, distance: 25.1
click at [183, 89] on li "Post code SE15 2RT" at bounding box center [189, 97] width 137 height 17
paste input "Sp28b"
type input "Sp28b"
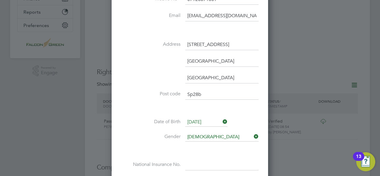
drag, startPoint x: 196, startPoint y: 74, endPoint x: 183, endPoint y: 69, distance: 13.5
click at [184, 71] on div "Title Mr First Name Michael Surname Mcdonagh Worker ID 118582 Mobile No 0792637…" at bounding box center [189, 58] width 137 height 282
type input "Salisbury"
click at [134, 134] on label "Gender" at bounding box center [150, 137] width 59 height 6
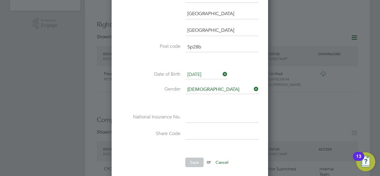
scroll to position [214, 0]
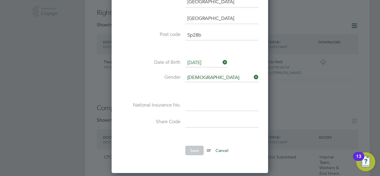
click at [193, 113] on li "National Insurance No." at bounding box center [189, 108] width 137 height 17
click at [192, 107] on input at bounding box center [221, 105] width 73 height 11
paste input "Jj965758c"
type input "JJ 96 57 58 C"
click at [132, 75] on label "Gender" at bounding box center [150, 77] width 59 height 6
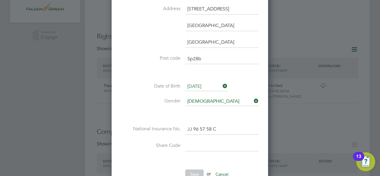
scroll to position [226, 0]
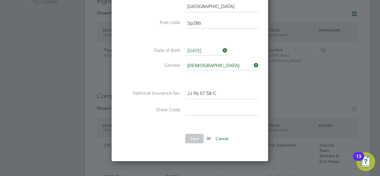
click at [209, 108] on input at bounding box center [221, 110] width 73 height 11
click at [143, 124] on li at bounding box center [189, 125] width 137 height 6
click at [227, 137] on button "Cancel" at bounding box center [222, 138] width 22 height 9
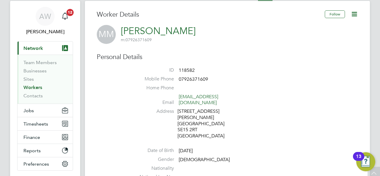
scroll to position [12, 0]
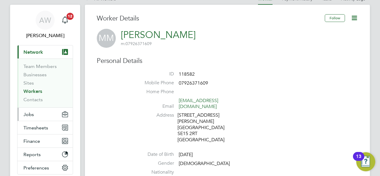
click at [34, 115] on button "Jobs" at bounding box center [45, 114] width 55 height 13
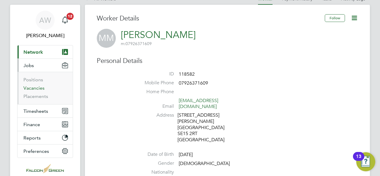
click at [39, 88] on link "Vacancies" at bounding box center [33, 88] width 21 height 6
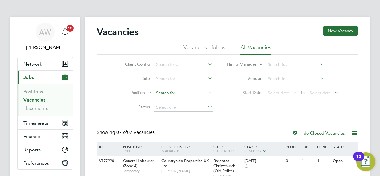
click at [201, 91] on input at bounding box center [183, 93] width 58 height 8
click at [207, 80] on icon at bounding box center [207, 78] width 0 height 8
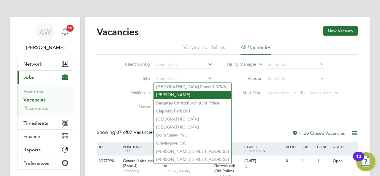
click at [186, 93] on li "[PERSON_NAME]" at bounding box center [192, 95] width 77 height 8
type input "[PERSON_NAME]"
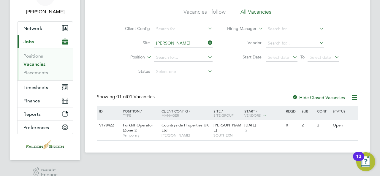
scroll to position [45, 0]
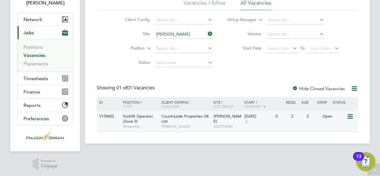
click at [253, 122] on div "26 Aug 2025 2" at bounding box center [258, 119] width 31 height 16
click at [132, 117] on span "Forklift Operator (Zone 3)" at bounding box center [138, 119] width 30 height 10
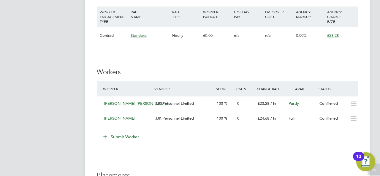
click at [126, 134] on button "Submit Worker" at bounding box center [121, 136] width 45 height 9
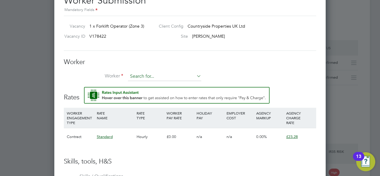
click at [146, 75] on input at bounding box center [164, 76] width 73 height 9
paste input "118582"
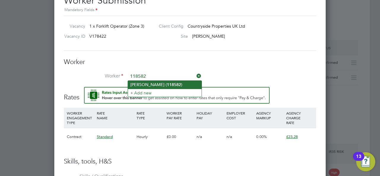
click at [155, 82] on li "[PERSON_NAME] ( 118582 )" at bounding box center [165, 85] width 74 height 8
type input "[PERSON_NAME] (118582)"
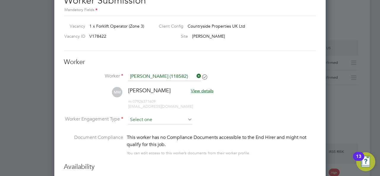
click at [173, 118] on input at bounding box center [160, 119] width 64 height 9
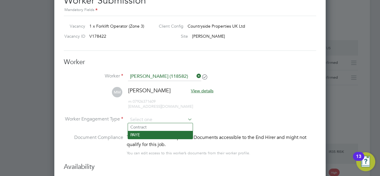
click at [152, 134] on li "PAYE" at bounding box center [160, 135] width 65 height 8
type input "PAYE"
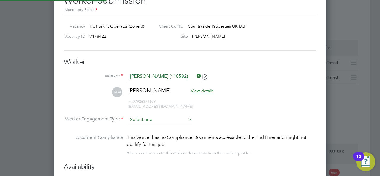
click at [174, 119] on input at bounding box center [160, 119] width 64 height 9
click at [329, 88] on div at bounding box center [190, 88] width 380 height 176
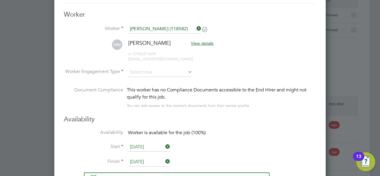
drag, startPoint x: 185, startPoint y: 62, endPoint x: 182, endPoint y: 66, distance: 5.1
click at [183, 65] on li "MM [PERSON_NAME] View details m: 07926371609 [EMAIL_ADDRESS][DOMAIN_NAME]" at bounding box center [190, 53] width 252 height 28
click at [181, 72] on input at bounding box center [160, 72] width 64 height 9
click at [155, 84] on li "PAYE" at bounding box center [160, 87] width 65 height 8
type input "PAYE"
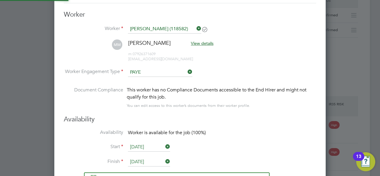
click at [270, 71] on li "Worker Engagement Type PAYE" at bounding box center [190, 77] width 252 height 18
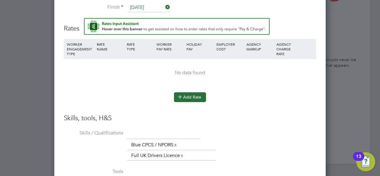
click at [188, 96] on button "Add Rate" at bounding box center [190, 96] width 32 height 9
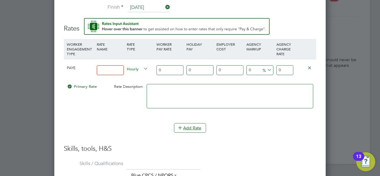
drag, startPoint x: 159, startPoint y: 69, endPoint x: 148, endPoint y: 68, distance: 11.9
click at [148, 68] on div "PAYE Hourly 0 0 n/a 0 n/a 0 0 % 0" at bounding box center [190, 70] width 252 height 22
type input "2"
type input "20"
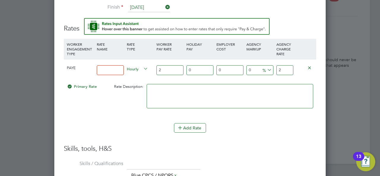
type input "20"
type input "20.00"
click at [118, 66] on input at bounding box center [110, 70] width 27 height 10
type input "Fork Lift Operator"
drag, startPoint x: 255, startPoint y: 67, endPoint x: 235, endPoint y: 63, distance: 20.6
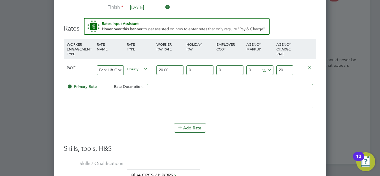
click at [235, 63] on div "PAYE Fork Lift Operator Hourly 20.00 0 n/a 0 n/a 0 0 % 20" at bounding box center [190, 70] width 252 height 22
type input "2"
type input "20.4"
type input "23"
type input "24.6"
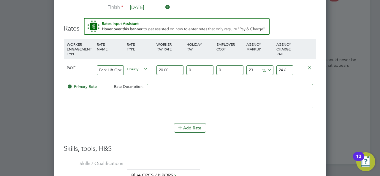
type input "23.2"
type input "24.64"
type input "23.28"
type input "24.656"
type input "23.28"
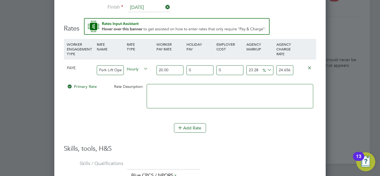
click at [234, 141] on li "WORKER ENGAGEMENT TYPE RATE NAME RATE TYPE WORKER PAY RATE HOLIDAY PAY EMPLOYER…" at bounding box center [190, 92] width 252 height 106
click at [192, 126] on button "Add Rate" at bounding box center [190, 127] width 32 height 9
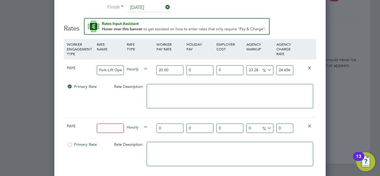
click at [308, 124] on icon at bounding box center [309, 125] width 4 height 4
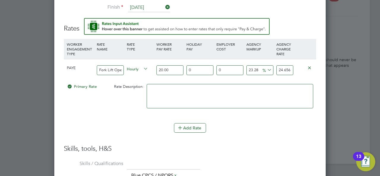
scroll to position [3, 3]
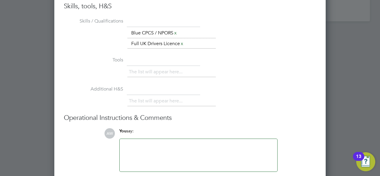
scroll to position [824, 0]
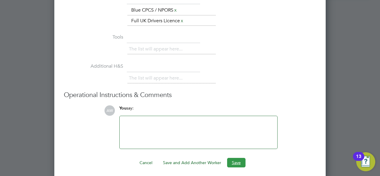
click at [237, 159] on button "Save" at bounding box center [236, 162] width 18 height 9
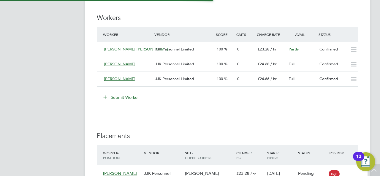
scroll to position [416, 0]
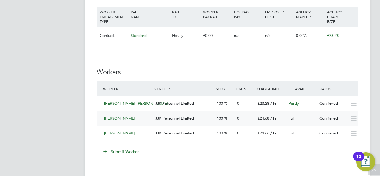
click at [253, 118] on div "0" at bounding box center [245, 119] width 20 height 10
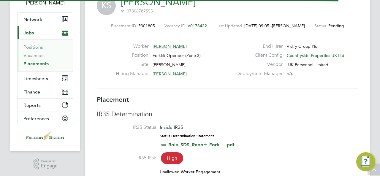
scroll to position [3, 3]
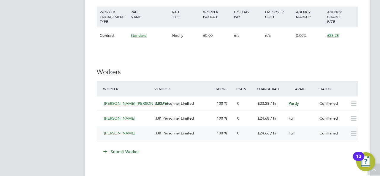
click at [119, 133] on span "[PERSON_NAME]" at bounding box center [119, 133] width 31 height 5
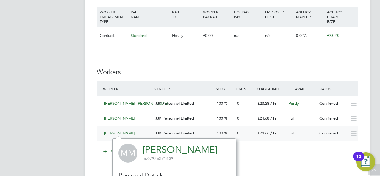
click at [130, 133] on span "[PERSON_NAME]" at bounding box center [119, 133] width 31 height 5
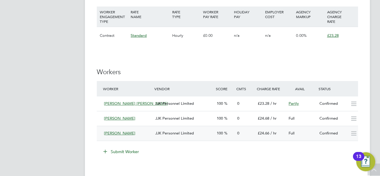
click at [129, 133] on span "[PERSON_NAME]" at bounding box center [119, 133] width 31 height 5
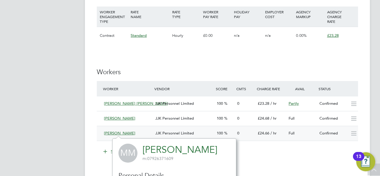
click at [115, 134] on span "[PERSON_NAME]" at bounding box center [119, 133] width 31 height 5
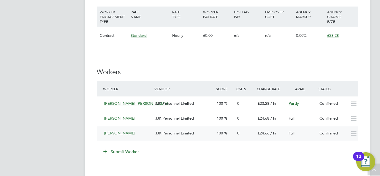
click at [126, 131] on span "[PERSON_NAME]" at bounding box center [119, 133] width 31 height 5
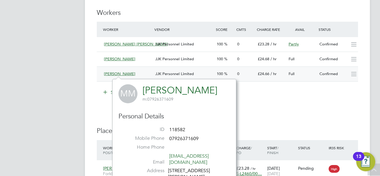
click at [107, 70] on div "[PERSON_NAME]" at bounding box center [127, 74] width 51 height 10
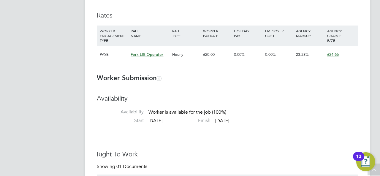
click at [337, 55] on span "£24.66" at bounding box center [333, 54] width 12 height 5
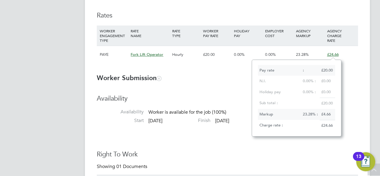
click at [347, 47] on div "£24.66" at bounding box center [341, 54] width 31 height 17
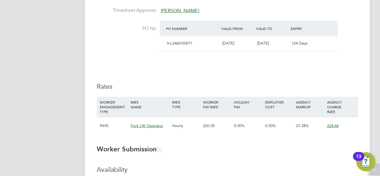
click at [150, 124] on span "Fork Lift Operator" at bounding box center [147, 125] width 33 height 5
click at [278, 82] on div "Details Start Date 26 Aug 2025 DAYS (9 working days) Finish Date 05 Sep 2025 Wo…" at bounding box center [227, 31] width 261 height 220
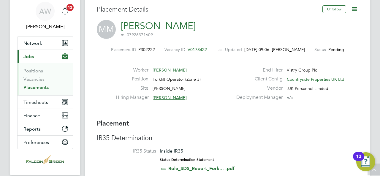
click at [351, 5] on icon at bounding box center [354, 8] width 7 height 7
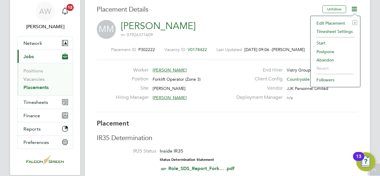
click at [327, 23] on li "Edit Placement e" at bounding box center [335, 23] width 44 height 8
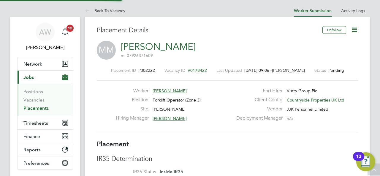
type input "Paul Robinson"
type input "26 Aug 2025"
type input "05 Sep 2025"
type input "07:30"
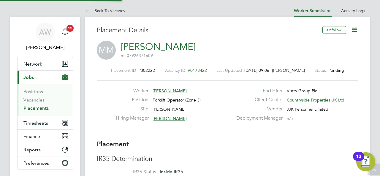
type input "16:30"
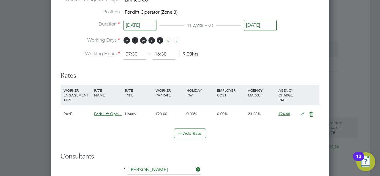
click at [303, 112] on icon at bounding box center [302, 114] width 7 height 5
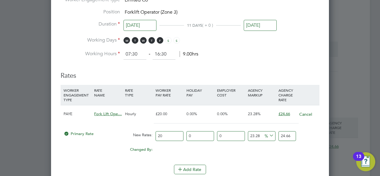
drag, startPoint x: 290, startPoint y: 134, endPoint x: 275, endPoint y: 131, distance: 14.6
click at [275, 131] on div "Primary Rate New Rates: 20 0 n/a 0 n/a 23.28 0 % 24.66" at bounding box center [190, 136] width 259 height 16
type input "-90"
type input "2"
type input "15"
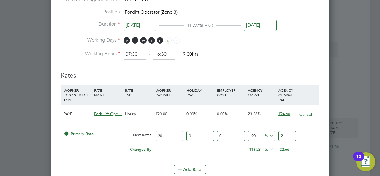
type input "23"
type input "16"
type input "23.2"
type input "16.4"
type input "23.28"
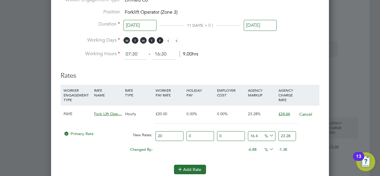
click at [190, 165] on button "Add Rate" at bounding box center [190, 169] width 32 height 9
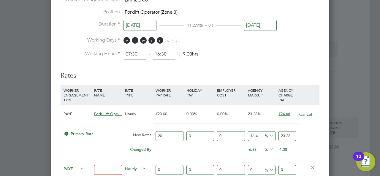
click at [315, 167] on icon at bounding box center [312, 167] width 4 height 4
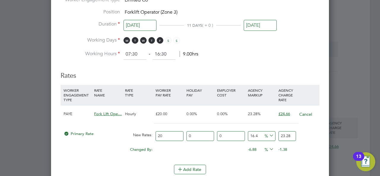
click at [303, 160] on li "WORKER ENGAGEMENT TYPE RATE NAME RATE TYPE WORKER PAY RATE HOLIDAY PAY EMPLOYER…" at bounding box center [190, 125] width 259 height 80
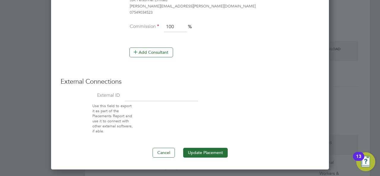
click at [225, 148] on button "Update Placement" at bounding box center [205, 152] width 45 height 9
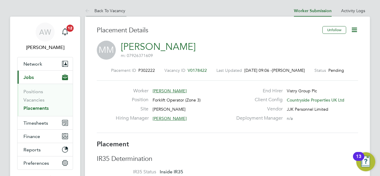
click at [89, 8] on icon at bounding box center [88, 10] width 7 height 7
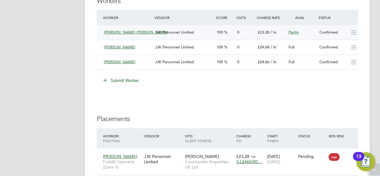
click at [123, 32] on span "Craig Moody Gale" at bounding box center [136, 32] width 64 height 5
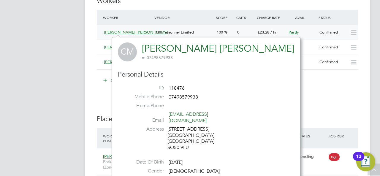
click at [316, 34] on div "Partly" at bounding box center [301, 33] width 31 height 10
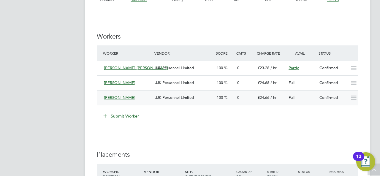
click at [129, 94] on div "[PERSON_NAME]" at bounding box center [127, 98] width 51 height 10
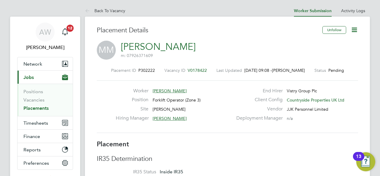
click at [354, 31] on icon at bounding box center [354, 29] width 7 height 7
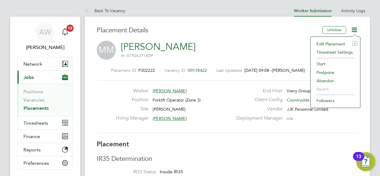
click at [331, 41] on li "Edit Placement e" at bounding box center [335, 44] width 44 height 8
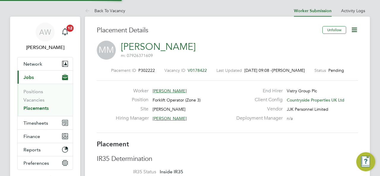
type input "[PERSON_NAME]"
type input "[DATE]"
type input "07:30"
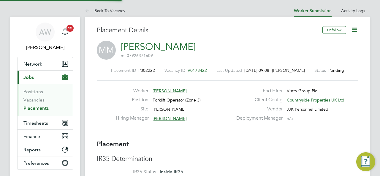
type input "16:30"
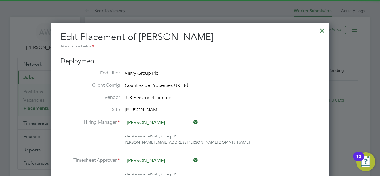
click at [258, 89] on li "Client Config Countryside Properties UK Ltd" at bounding box center [190, 85] width 259 height 7
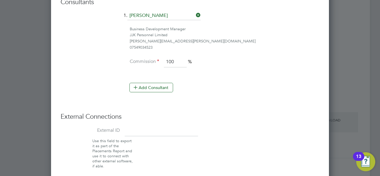
scroll to position [534, 0]
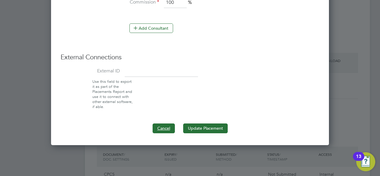
click at [159, 126] on button "Cancel" at bounding box center [164, 127] width 22 height 9
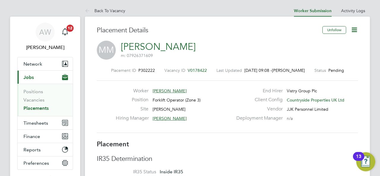
click at [173, 89] on span "[PERSON_NAME]" at bounding box center [170, 90] width 34 height 5
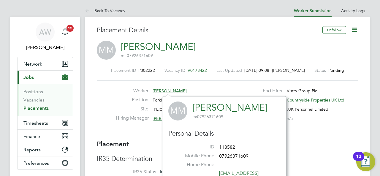
click at [173, 89] on span "[PERSON_NAME]" at bounding box center [170, 90] width 34 height 5
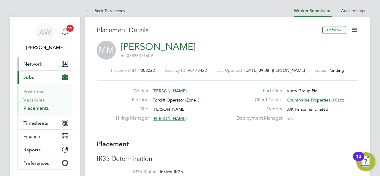
click at [42, 65] on button "Network" at bounding box center [45, 63] width 55 height 13
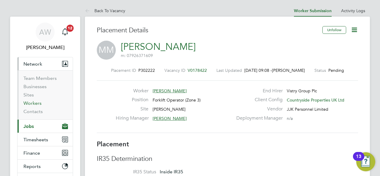
click at [37, 105] on link "Workers" at bounding box center [32, 103] width 18 height 6
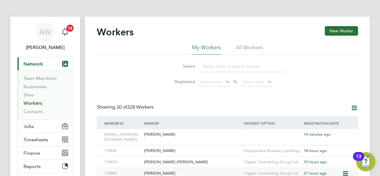
click at [168, 172] on div "[PERSON_NAME]" at bounding box center [192, 173] width 100 height 11
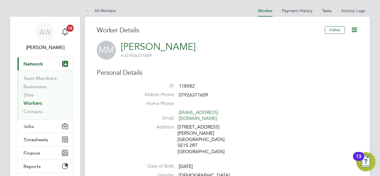
click at [358, 32] on icon at bounding box center [354, 29] width 7 height 7
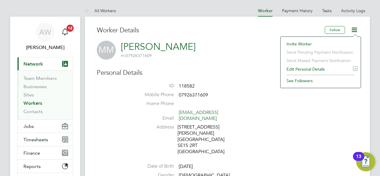
click at [302, 69] on li "Edit Personal Details e" at bounding box center [320, 69] width 74 height 8
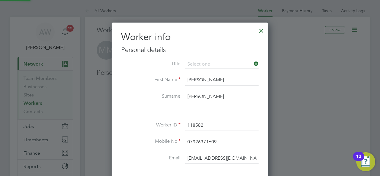
scroll to position [350, 157]
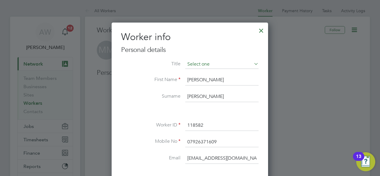
click at [236, 66] on input at bounding box center [221, 64] width 73 height 9
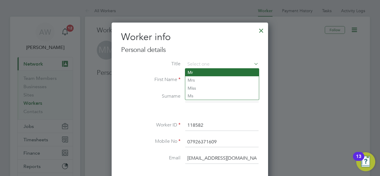
click at [221, 70] on li "Mr" at bounding box center [222, 73] width 74 height 8
type input "Mr"
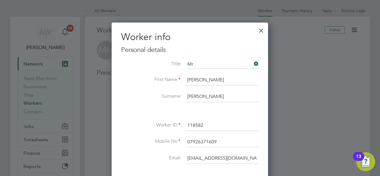
click at [263, 33] on div at bounding box center [261, 29] width 11 height 11
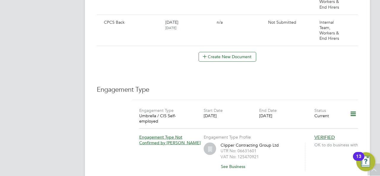
scroll to position [404, 0]
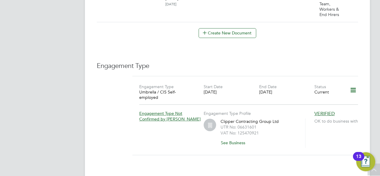
click at [352, 83] on icon at bounding box center [353, 90] width 10 height 14
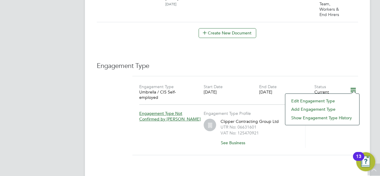
click at [325, 99] on li "Edit Engagement Type" at bounding box center [322, 101] width 68 height 8
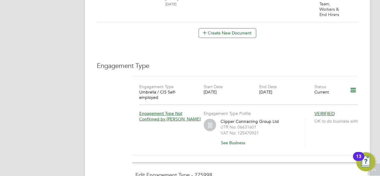
click at [351, 83] on icon at bounding box center [353, 90] width 10 height 14
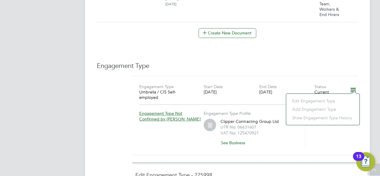
click at [320, 99] on li "Edit Engagement Type" at bounding box center [322, 101] width 67 height 8
click at [326, 62] on h3 "Engagement Type" at bounding box center [227, 66] width 261 height 9
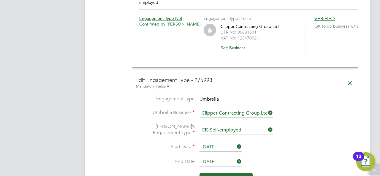
scroll to position [522, 0]
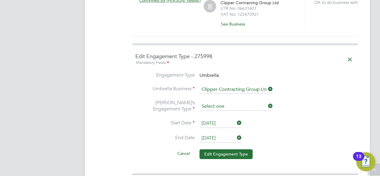
click at [251, 102] on input at bounding box center [235, 106] width 73 height 8
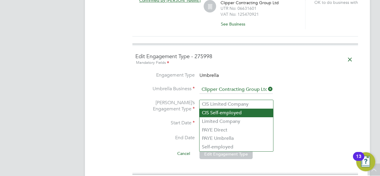
click at [243, 111] on li "CIS Self-employed" at bounding box center [236, 113] width 74 height 9
type input "CIS Self-employed"
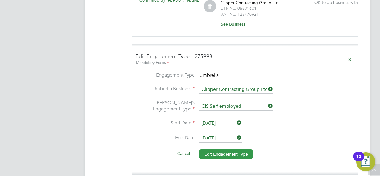
click at [231, 149] on button "Edit Engagement Type" at bounding box center [225, 153] width 53 height 9
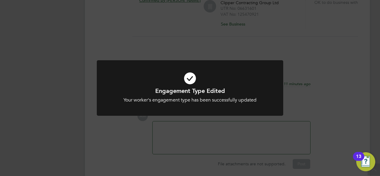
click at [255, 112] on div at bounding box center [190, 88] width 186 height 56
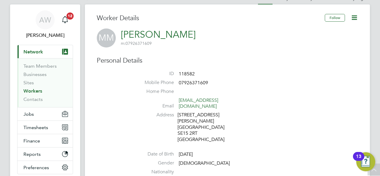
scroll to position [0, 0]
